Goal: Task Accomplishment & Management: Manage account settings

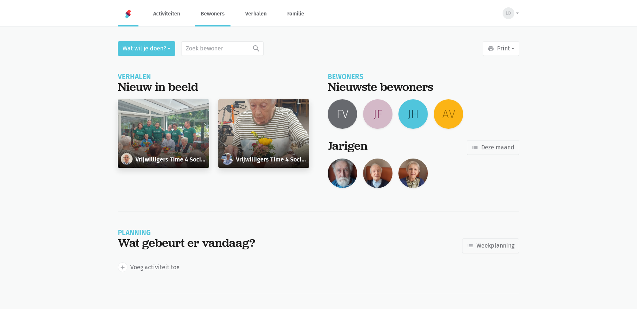
click at [212, 16] on link "Bewoners" at bounding box center [213, 13] width 36 height 25
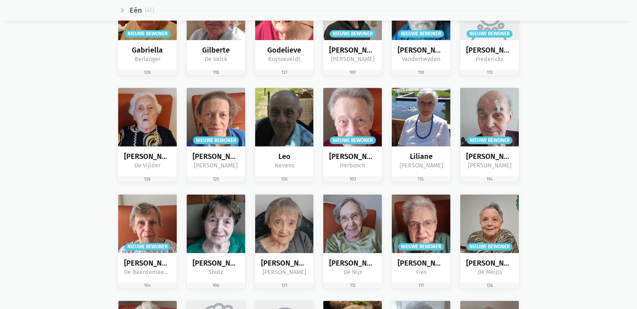
scroll to position [736, 0]
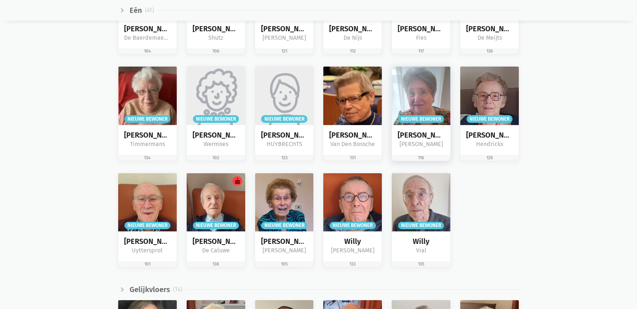
click at [420, 126] on div "Nicole Van der Taelen" at bounding box center [421, 140] width 59 height 30
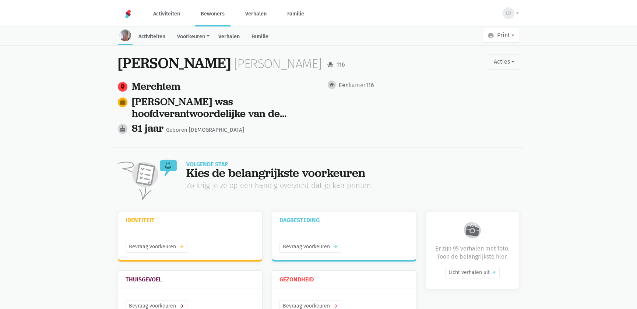
click at [203, 14] on link "Bewoners" at bounding box center [213, 13] width 36 height 25
click at [179, 17] on link "Activiteiten" at bounding box center [166, 13] width 39 height 25
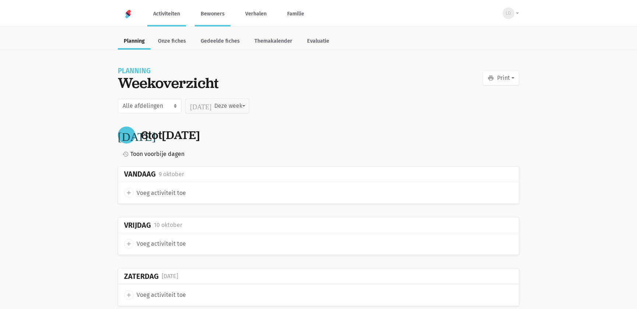
click at [217, 17] on link "Bewoners" at bounding box center [213, 13] width 36 height 25
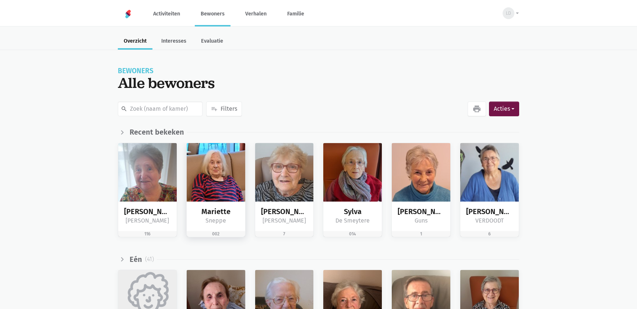
click at [218, 165] on img at bounding box center [216, 172] width 59 height 59
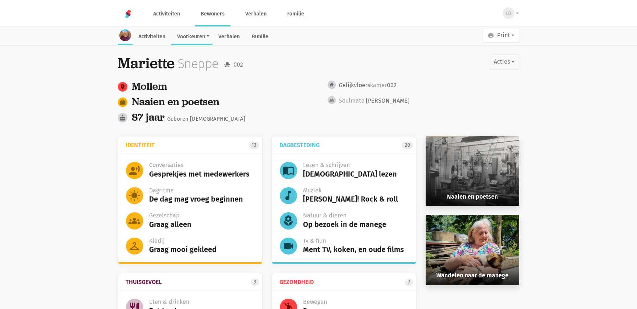
click at [185, 37] on link "Voorkeuren" at bounding box center [191, 37] width 41 height 16
click at [216, 38] on link "Verhalen" at bounding box center [228, 37] width 33 height 16
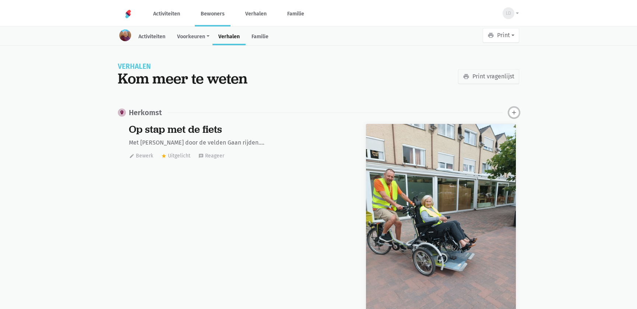
click at [514, 112] on icon "add" at bounding box center [513, 112] width 7 height 7
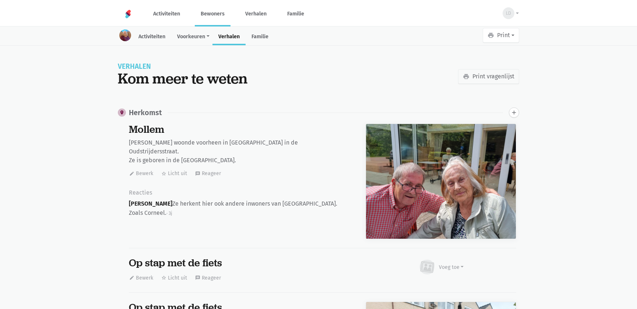
scroll to position [600, 0]
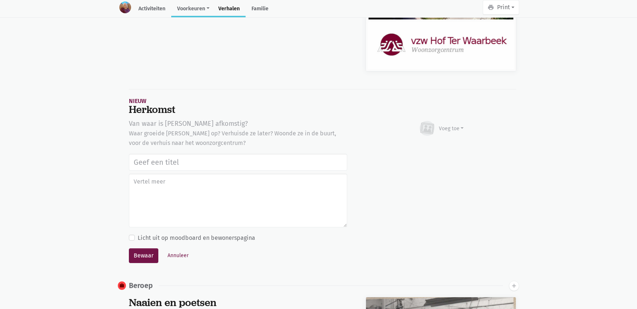
click at [191, 6] on link "Voorkeuren" at bounding box center [191, 9] width 41 height 16
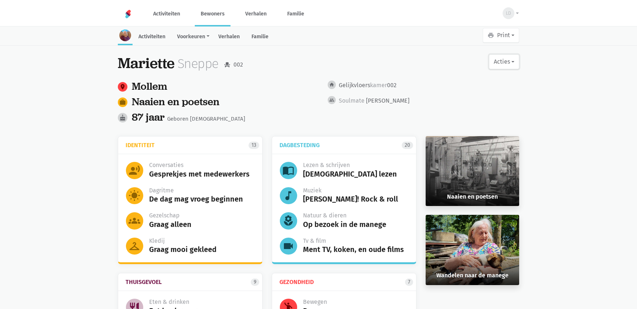
click at [513, 61] on button "Acties" at bounding box center [504, 61] width 30 height 15
click at [559, 99] on main "Activiteiten Voorkeuren Identiteit Thuisgevoel Dagbesteding Gezondheid Verhalen…" at bounding box center [318, 211] width 637 height 366
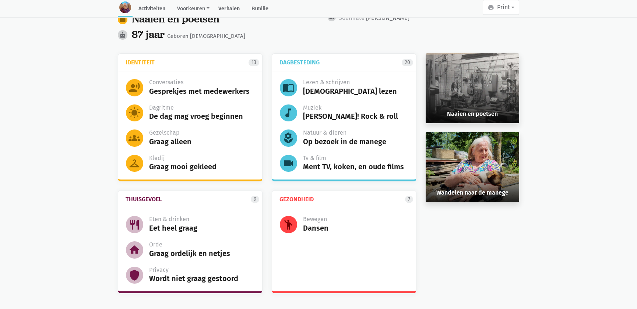
click at [396, 66] on link "Dagbesteding 20" at bounding box center [346, 62] width 134 height 14
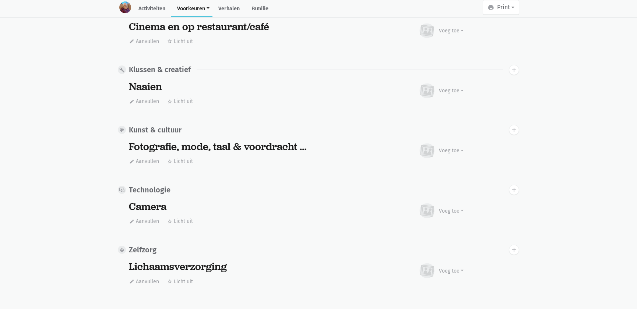
scroll to position [1918, 0]
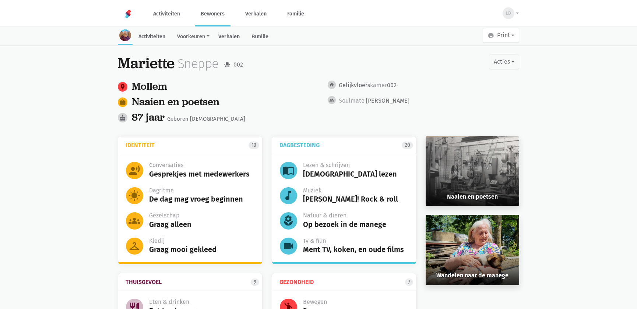
scroll to position [49, 0]
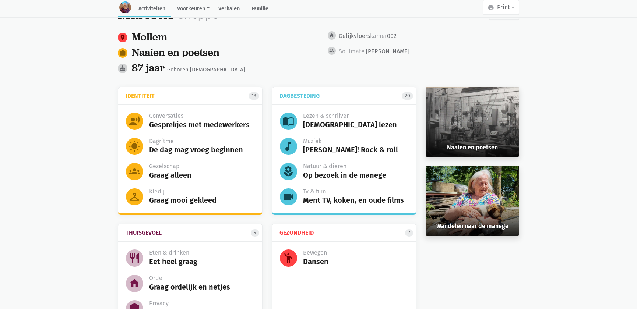
click at [149, 11] on link "Activiteiten" at bounding box center [151, 9] width 39 height 16
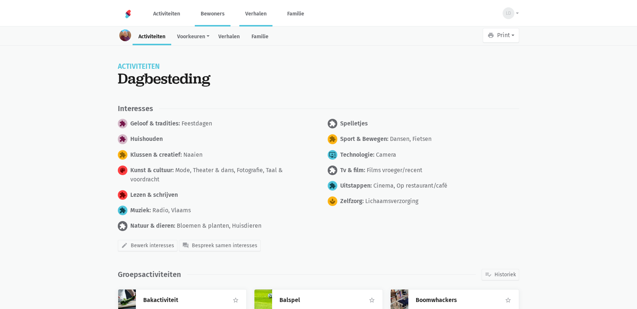
click at [247, 14] on link "Verhalen" at bounding box center [255, 13] width 33 height 25
click at [296, 15] on link "Familie" at bounding box center [295, 13] width 29 height 25
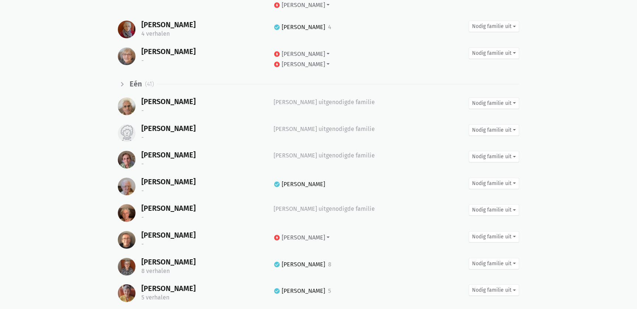
scroll to position [502, 0]
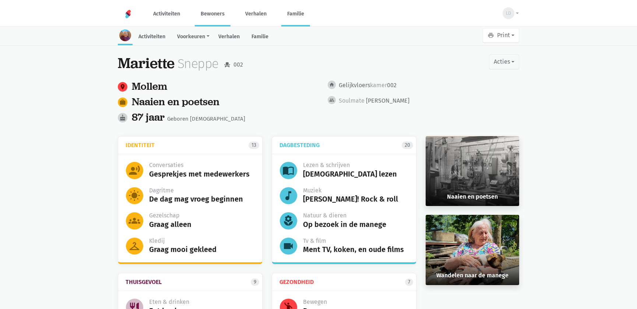
click at [304, 15] on link "Familie" at bounding box center [295, 13] width 29 height 25
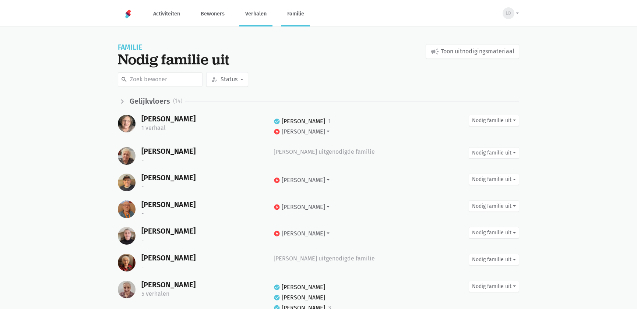
click at [262, 18] on link "Verhalen" at bounding box center [255, 13] width 33 height 25
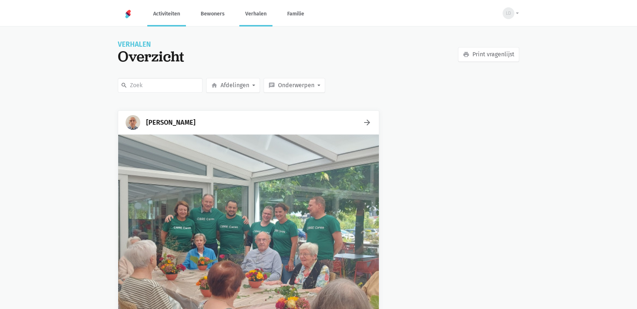
click at [167, 17] on link "Activiteiten" at bounding box center [166, 13] width 39 height 25
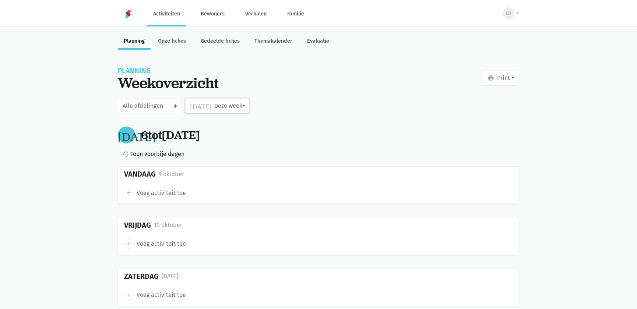
click at [242, 102] on button "today Deze week" at bounding box center [217, 106] width 64 height 15
click at [212, 151] on label "Oktober" at bounding box center [210, 150] width 51 height 13
click at [0, 0] on input "Oktober" at bounding box center [0, 0] width 0 height 0
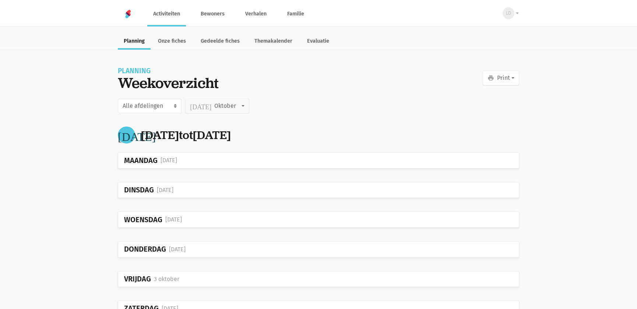
scroll to position [67, 0]
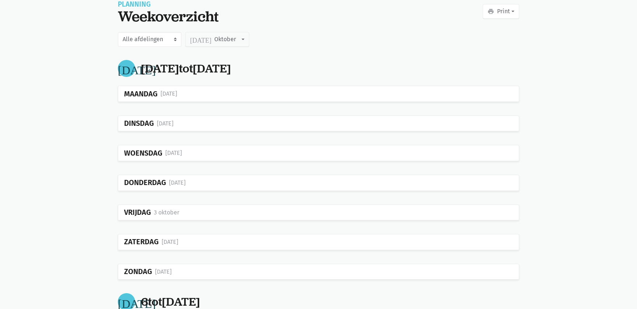
click at [159, 270] on div "5 oktober" at bounding box center [163, 272] width 17 height 10
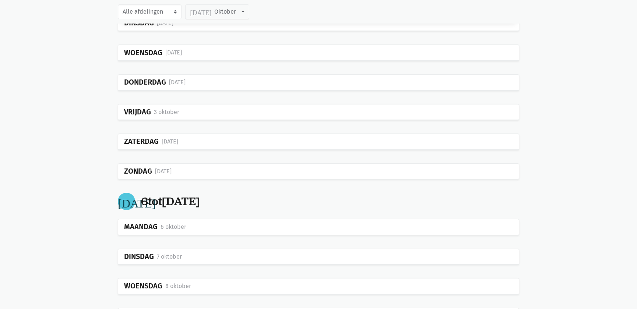
click at [137, 171] on div "Zondag" at bounding box center [138, 171] width 28 height 8
drag, startPoint x: 137, startPoint y: 171, endPoint x: 157, endPoint y: 170, distance: 20.3
click at [157, 171] on div "Zondag 5 oktober" at bounding box center [318, 172] width 400 height 16
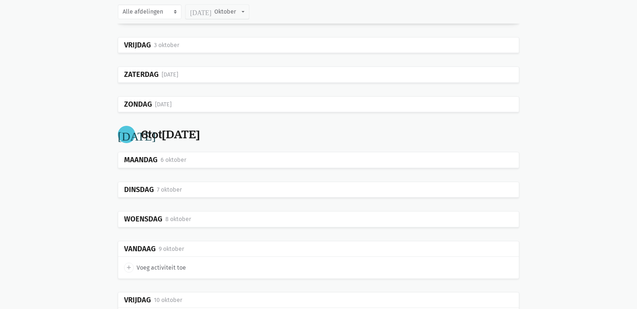
scroll to position [268, 0]
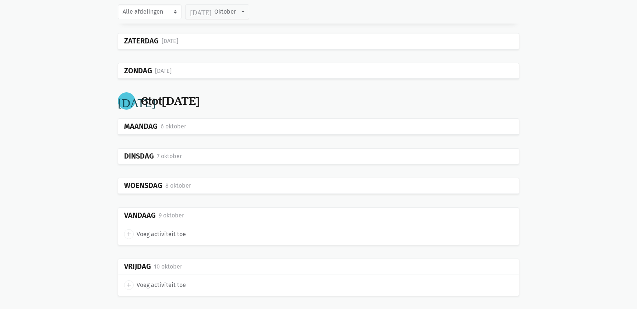
click at [159, 226] on div "add Voeg activiteit toe" at bounding box center [318, 233] width 400 height 21
click at [161, 231] on span "Voeg activiteit toe" at bounding box center [161, 235] width 49 height 10
select select "14:00"
select select "15:00"
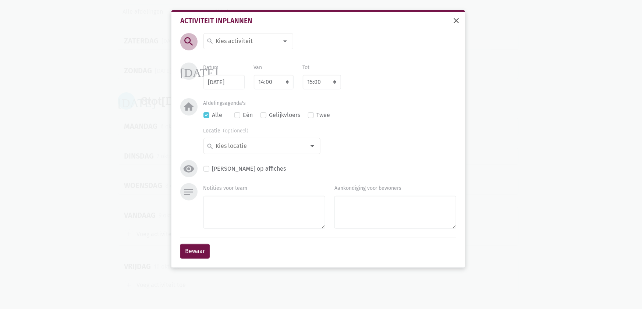
click at [457, 20] on span "close" at bounding box center [456, 20] width 9 height 9
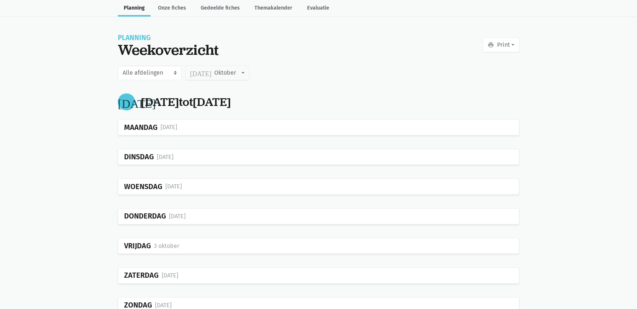
scroll to position [0, 0]
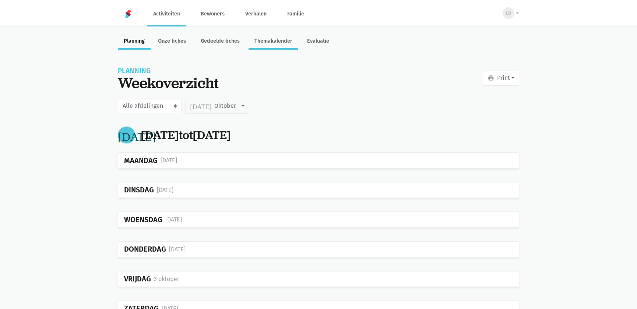
click at [286, 39] on link "Themakalender" at bounding box center [273, 42] width 50 height 16
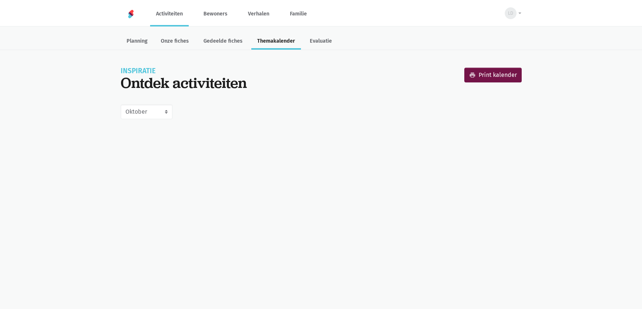
select select "10-2025"
click at [212, 16] on link "Bewoners" at bounding box center [216, 13] width 36 height 25
click at [130, 15] on img at bounding box center [131, 14] width 9 height 9
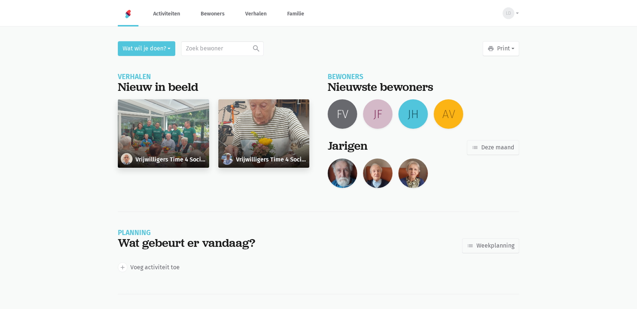
scroll to position [40, 0]
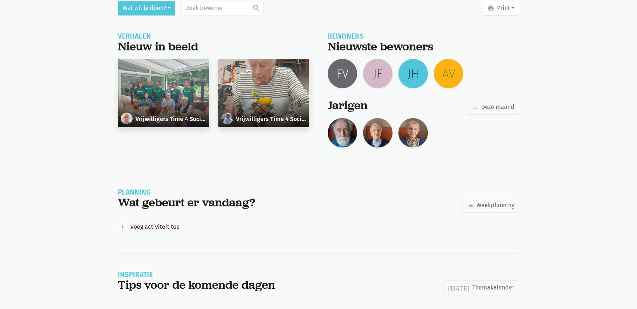
click at [178, 227] on link "add Voeg activiteit toe" at bounding box center [149, 227] width 62 height 10
select select "14:00"
select select "15:00"
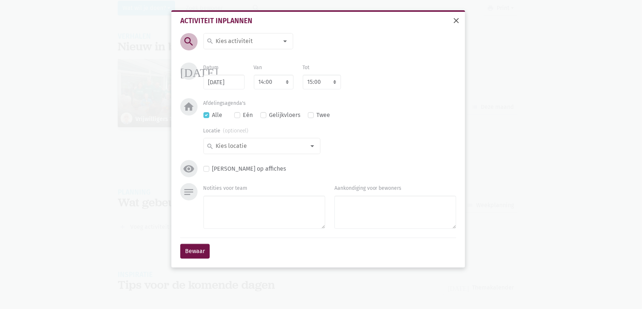
click at [454, 18] on span "close" at bounding box center [456, 20] width 9 height 9
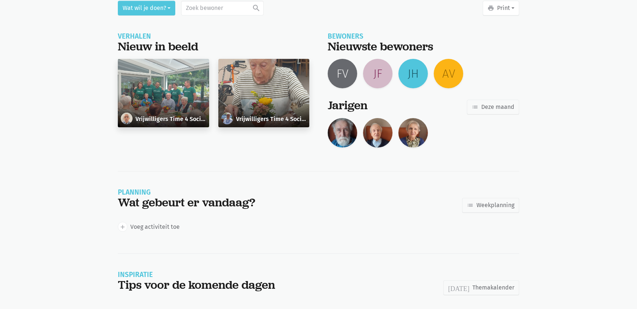
click at [294, 169] on div "Verhalen Nieuw in beeld Vrijwilligers Time 4 Society Firma CBRE: bloemstuk make…" at bounding box center [214, 102] width 210 height 138
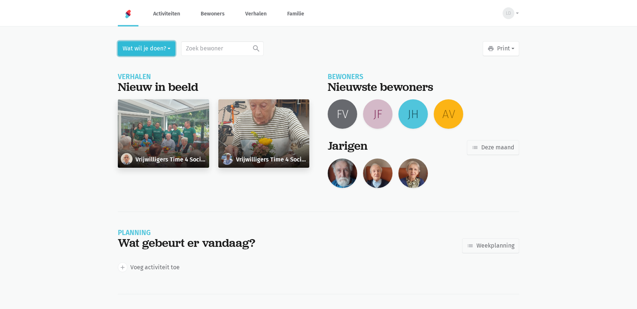
click at [153, 54] on button "Wat wil je doen?" at bounding box center [146, 48] width 57 height 15
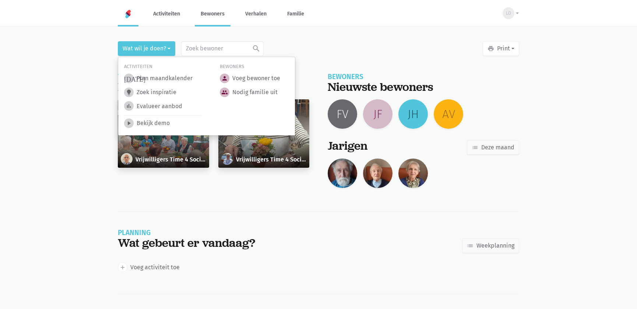
click at [219, 16] on link "Bewoners" at bounding box center [213, 13] width 36 height 25
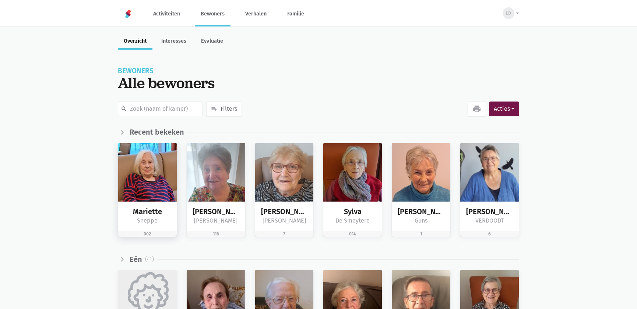
click at [152, 174] on img at bounding box center [147, 172] width 59 height 59
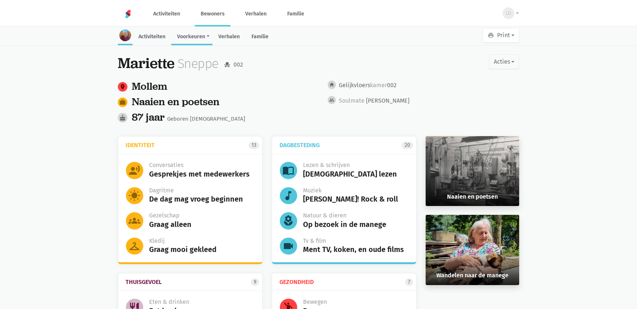
click at [204, 38] on link "Voorkeuren" at bounding box center [191, 37] width 41 height 16
click at [204, 77] on link "Dagbesteding" at bounding box center [198, 78] width 52 height 11
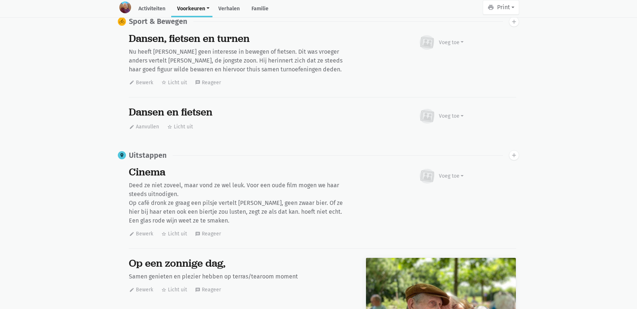
scroll to position [1740, 0]
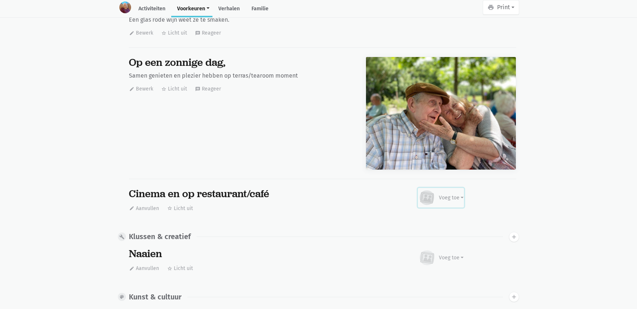
click at [435, 190] on icon at bounding box center [427, 198] width 18 height 16
click at [420, 216] on link "Afbeelding" at bounding box center [436, 219] width 53 height 13
